Goal: Task Accomplishment & Management: Complete application form

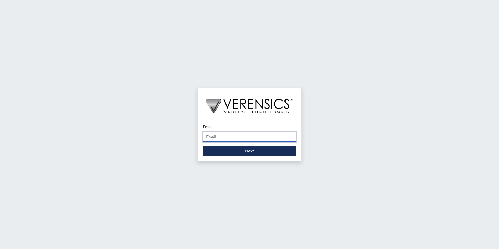
click at [235, 138] on input "Email" at bounding box center [249, 137] width 93 height 10
type input "[EMAIL_ADDRESS][PERSON_NAME][DOMAIN_NAME]"
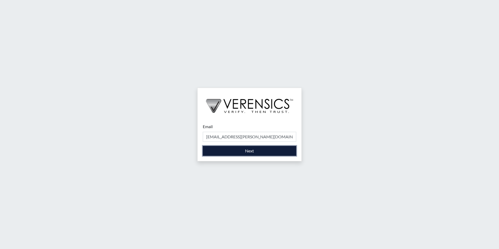
click at [233, 152] on button "Next" at bounding box center [249, 151] width 93 height 10
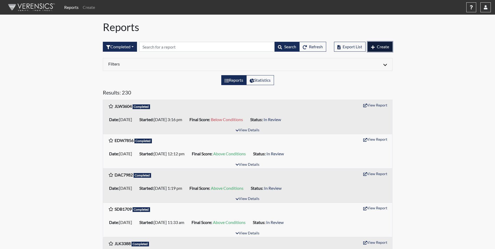
click at [381, 47] on span "Create" at bounding box center [383, 46] width 12 height 5
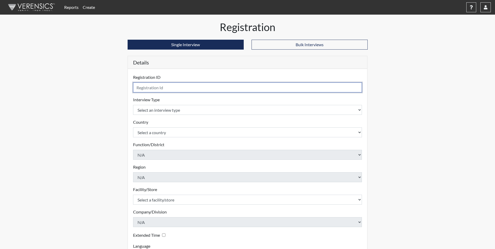
click at [165, 88] on input "text" at bounding box center [247, 87] width 229 height 10
type input "JLW3604"
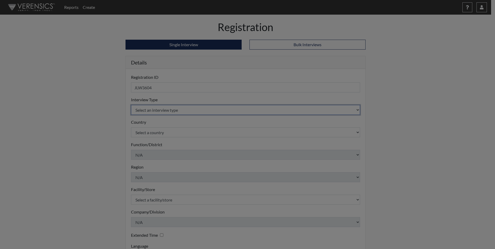
click at [150, 110] on body "Reports Create Help Center × Verensics Best Practices How to successfully use t…" at bounding box center [247, 124] width 495 height 249
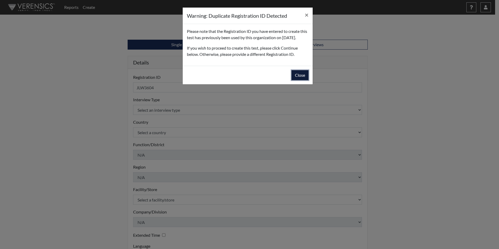
click at [298, 80] on button "Close" at bounding box center [299, 75] width 17 height 10
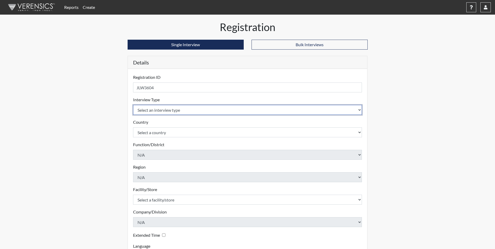
click at [175, 108] on select "Select an interview type Corrections Pre-Employment" at bounding box center [247, 110] width 229 height 10
select select "ff733e93-e1bf-11ea-9c9f-0eff0cf7eb8f"
click at [133, 105] on select "Select an interview type Corrections Pre-Employment" at bounding box center [247, 110] width 229 height 10
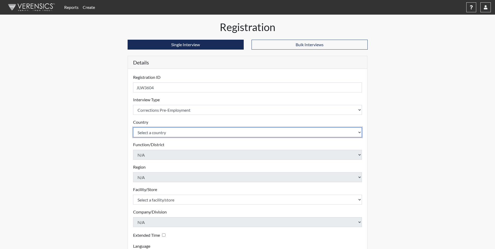
click at [152, 133] on select "Select a country [GEOGRAPHIC_DATA] [GEOGRAPHIC_DATA]" at bounding box center [247, 132] width 229 height 10
select select "united-states-of-[GEOGRAPHIC_DATA]"
click at [133, 127] on select "Select a country [GEOGRAPHIC_DATA] [GEOGRAPHIC_DATA]" at bounding box center [247, 132] width 229 height 10
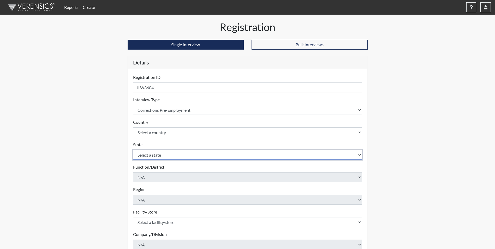
click at [151, 154] on select "Select a state [US_STATE] [US_STATE] [US_STATE] [US_STATE] [US_STATE] [US_STATE…" at bounding box center [247, 155] width 229 height 10
select select "GA"
click at [133, 150] on select "Select a state [US_STATE] [US_STATE] [US_STATE] [US_STATE] [US_STATE] [US_STATE…" at bounding box center [247, 155] width 229 height 10
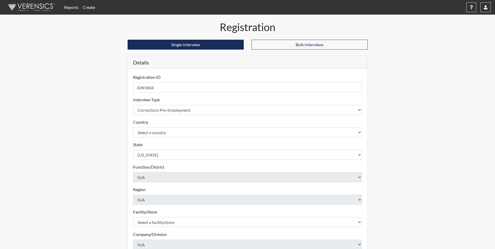
click at [103, 123] on div "Registration Single Interview Bulk Interviews Details Registration ID JLW3604 P…" at bounding box center [247, 168] width 297 height 295
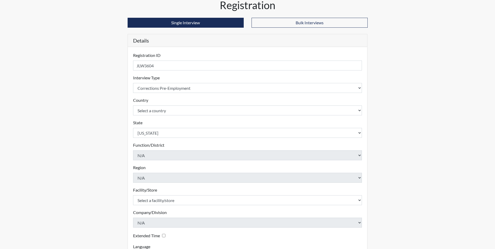
scroll to position [67, 0]
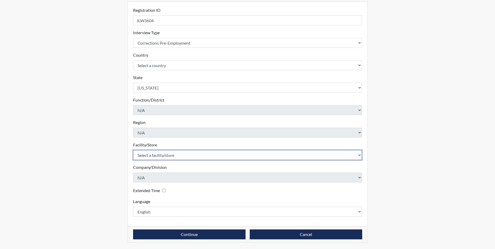
click at [162, 155] on select "Select a facility/store Augusta SMP" at bounding box center [247, 155] width 229 height 10
select select "171ae632-e4c4-4d72-8399-7d980dd64d0f"
click at [133, 150] on select "Select a facility/store Augusta SMP" at bounding box center [247, 155] width 229 height 10
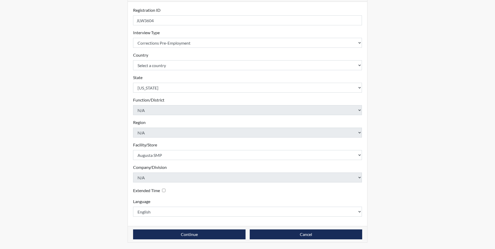
click at [115, 167] on div "Registration Single Interview Bulk Interviews Details Registration ID JLW3604 P…" at bounding box center [247, 101] width 297 height 295
click at [176, 231] on button "Continue" at bounding box center [189, 234] width 112 height 10
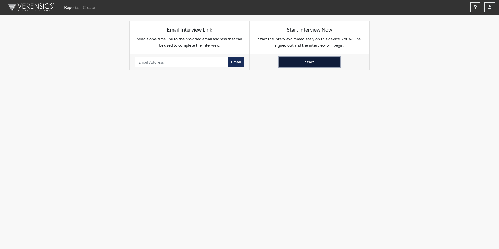
click at [306, 64] on button "Start" at bounding box center [309, 62] width 61 height 10
